Goal: Transaction & Acquisition: Book appointment/travel/reservation

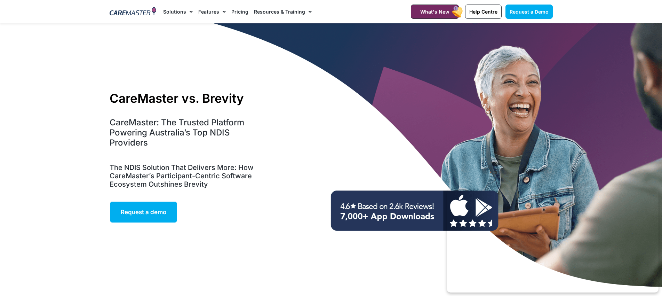
click at [244, 12] on link "Pricing" at bounding box center [239, 11] width 17 height 23
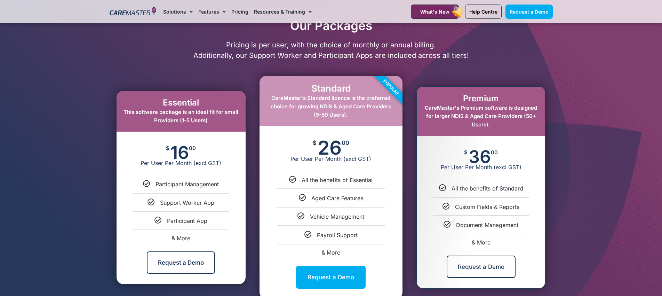
scroll to position [352, 0]
